Goal: Information Seeking & Learning: Learn about a topic

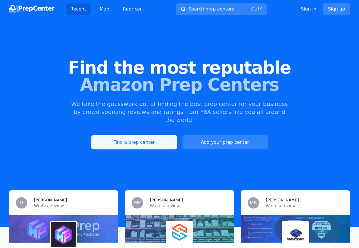
click at [138, 136] on link "Find a prep center" at bounding box center [133, 142] width 85 height 14
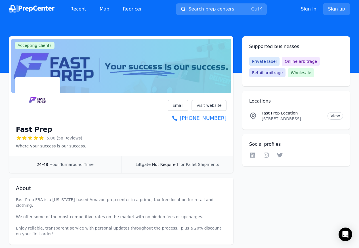
click at [195, 9] on span "Search prep centers" at bounding box center [212, 9] width 46 height 7
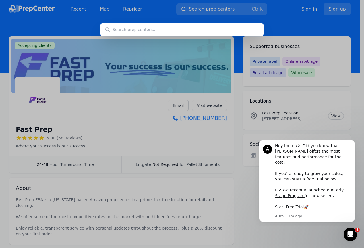
click at [74, 195] on div at bounding box center [182, 124] width 364 height 248
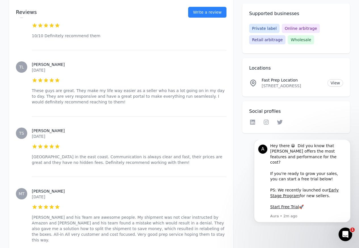
scroll to position [307, 0]
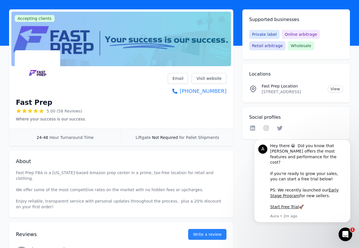
scroll to position [0, 0]
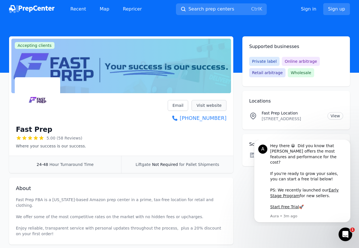
click at [209, 105] on link "Visit website" at bounding box center [209, 105] width 35 height 11
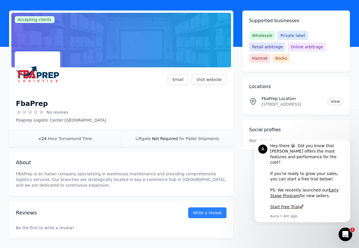
scroll to position [56, 0]
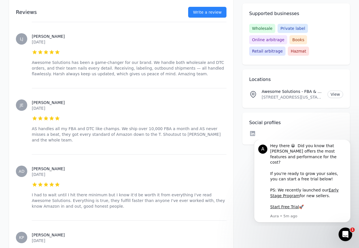
scroll to position [579, 0]
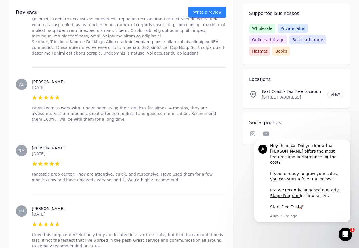
scroll to position [375, 0]
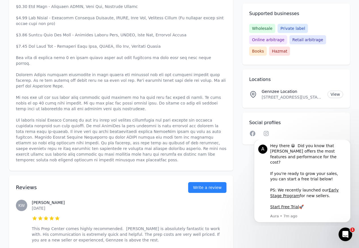
scroll to position [409, 0]
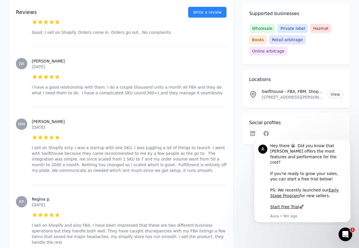
scroll to position [443, 0]
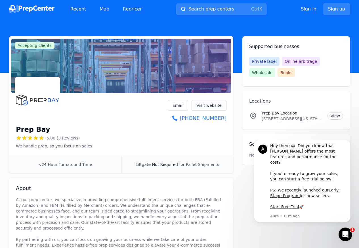
click at [211, 105] on link "Visit website" at bounding box center [209, 105] width 35 height 11
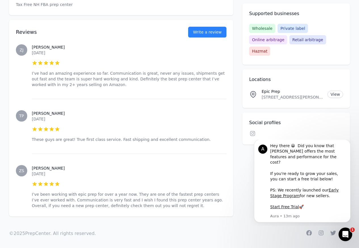
scroll to position [192, 0]
